Goal: Task Accomplishment & Management: Use online tool/utility

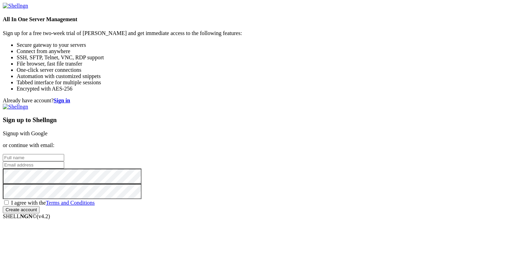
click at [48, 130] on link "Signup with Google" at bounding box center [25, 133] width 45 height 6
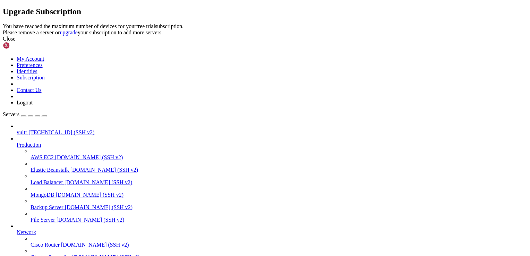
click at [341, 42] on div "Close" at bounding box center [265, 39] width 524 height 6
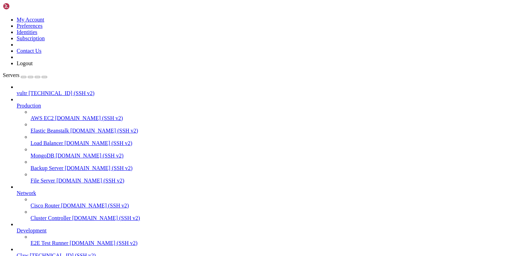
click at [41, 103] on span "Production" at bounding box center [29, 106] width 24 height 6
click at [17, 103] on icon at bounding box center [17, 103] width 0 height 0
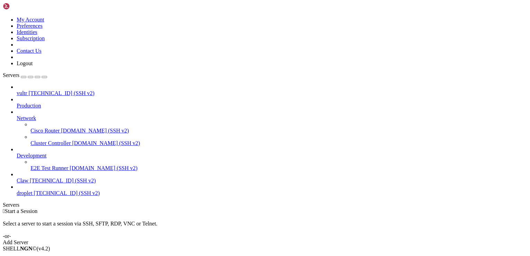
click at [17, 115] on icon at bounding box center [17, 115] width 0 height 0
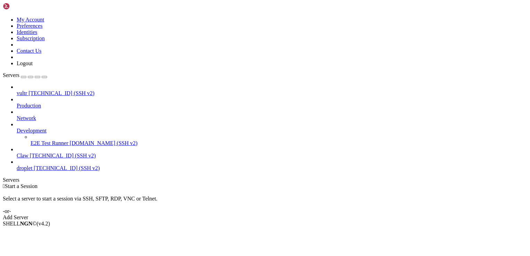
click at [17, 128] on icon at bounding box center [17, 128] width 0 height 0
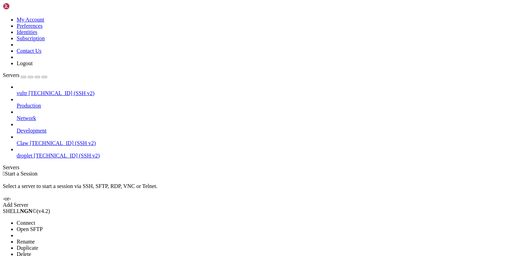
click at [31, 251] on span "Delete" at bounding box center [24, 254] width 15 height 6
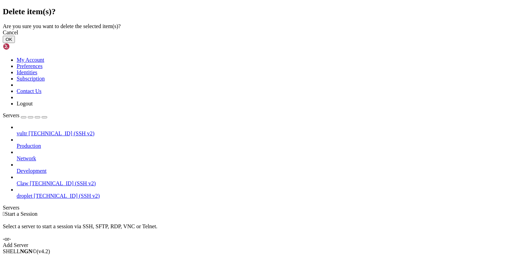
click at [15, 43] on button "OK" at bounding box center [9, 39] width 12 height 7
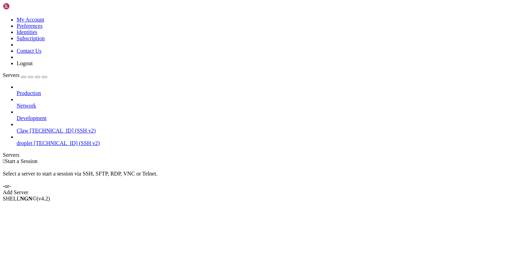
click at [324, 189] on link "Add Server" at bounding box center [265, 192] width 524 height 6
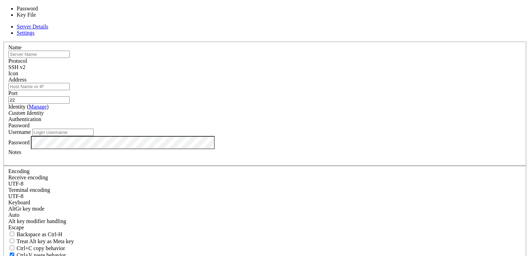
click at [314, 122] on div "Password" at bounding box center [264, 125] width 513 height 6
click at [31, 129] on label "Username" at bounding box center [19, 132] width 23 height 6
click at [94, 129] on input "Username" at bounding box center [62, 132] width 61 height 7
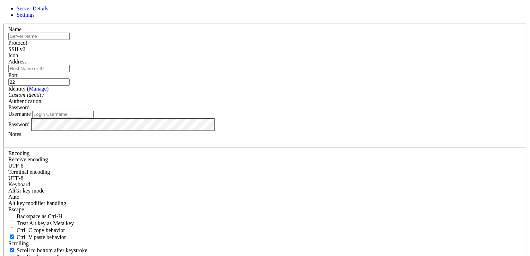
click at [70, 40] on input "text" at bounding box center [38, 36] width 61 height 7
type input "aeza"
paste input "[TECHNICAL_ID]"
click at [70, 72] on input "Address" at bounding box center [38, 68] width 61 height 7
type input "[TECHNICAL_ID]"
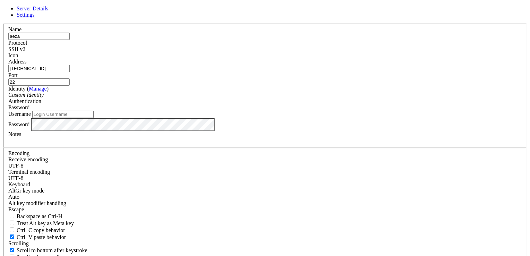
click at [94, 118] on input "Username" at bounding box center [62, 114] width 61 height 7
paste input "Administrator"
type input "Administrator"
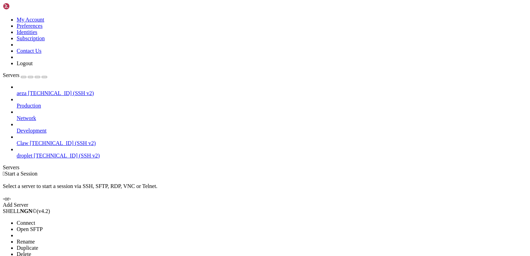
click at [35, 220] on span "Connect" at bounding box center [26, 223] width 18 height 6
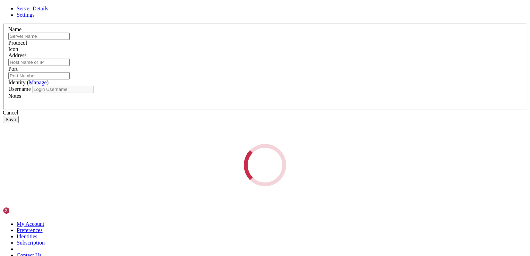
type input "aeza"
type input "[TECHNICAL_ID]"
type input "22"
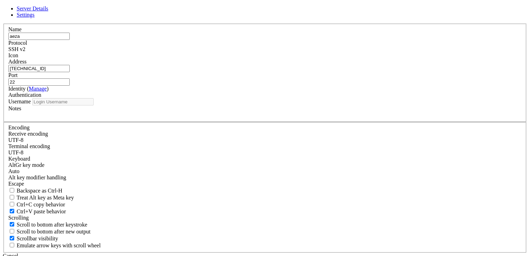
type input "Administrator"
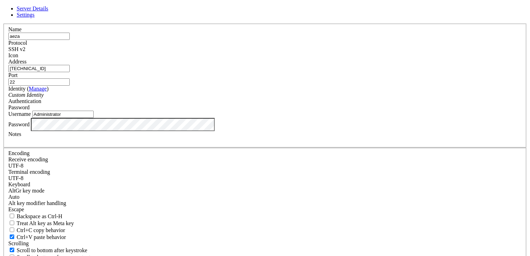
click at [316, 52] on div "SSH v2" at bounding box center [264, 49] width 513 height 6
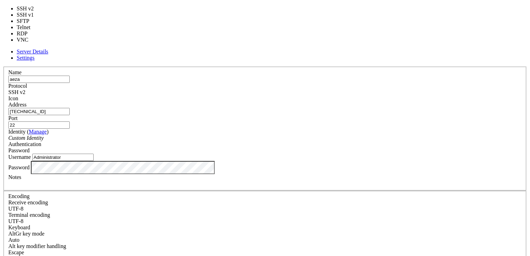
type input "5900"
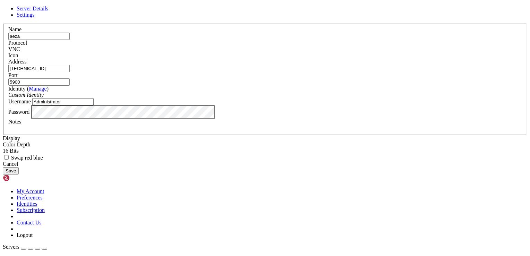
click at [19, 174] on button "Save" at bounding box center [11, 170] width 16 height 7
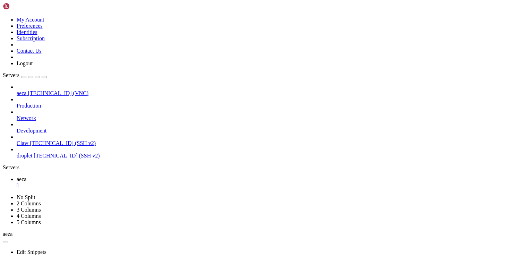
click at [115, 182] on div "" at bounding box center [272, 185] width 511 height 6
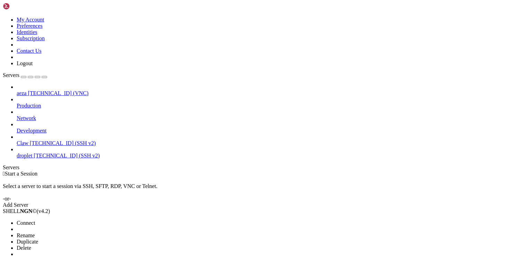
click at [35, 220] on span "Connect" at bounding box center [26, 223] width 18 height 6
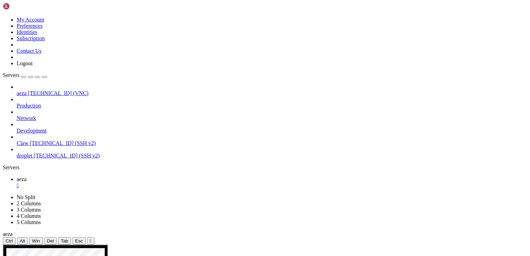
drag, startPoint x: 82, startPoint y: 326, endPoint x: 123, endPoint y: 350, distance: 47.8
drag, startPoint x: 180, startPoint y: 349, endPoint x: 154, endPoint y: 349, distance: 26.4
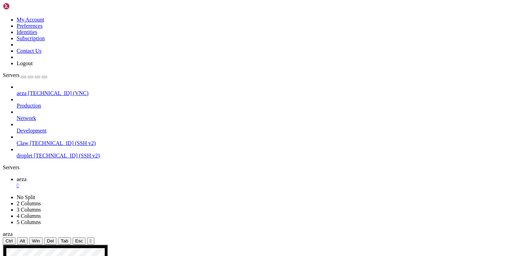
click at [3, 245] on icon at bounding box center [3, 245] width 0 height 0
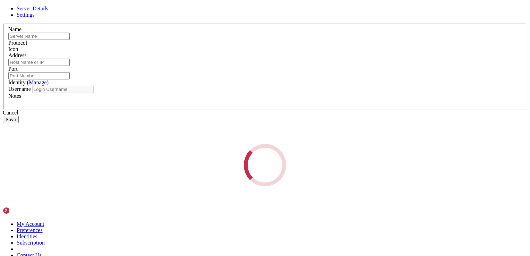
type input "aeza"
type input "[TECHNICAL_ID]"
type input "5900"
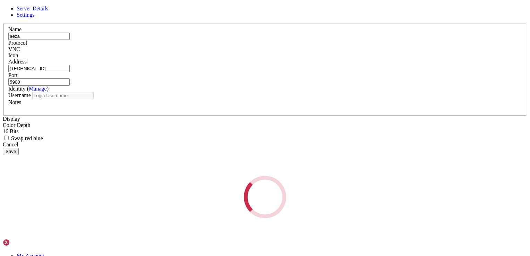
type input "Administrator"
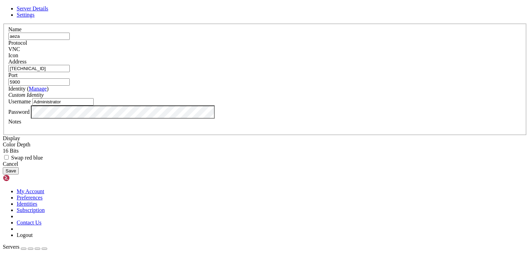
click at [35, 18] on span "Settings" at bounding box center [26, 15] width 18 height 6
click at [48, 11] on span "Server Details" at bounding box center [33, 9] width 32 height 6
click at [303, 52] on div "VNC" at bounding box center [264, 49] width 513 height 6
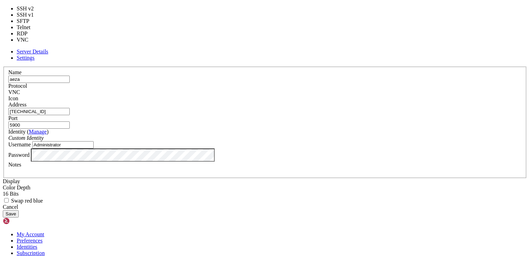
type input "22"
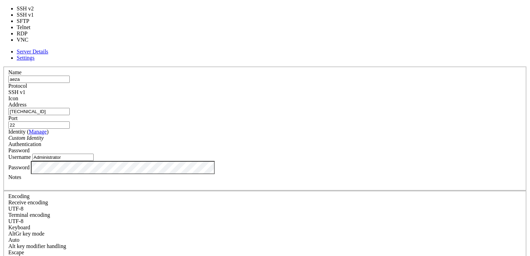
click at [310, 89] on div "SSH v1" at bounding box center [264, 92] width 513 height 6
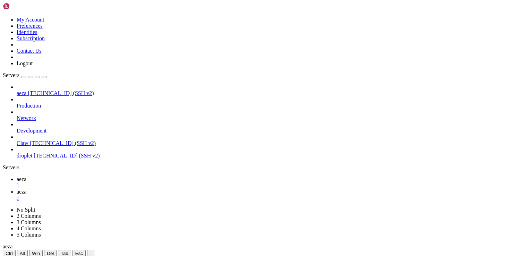
click at [26, 176] on span "aeza" at bounding box center [22, 179] width 10 height 6
click at [117, 182] on div "" at bounding box center [272, 185] width 511 height 6
